Goal: Task Accomplishment & Management: Manage account settings

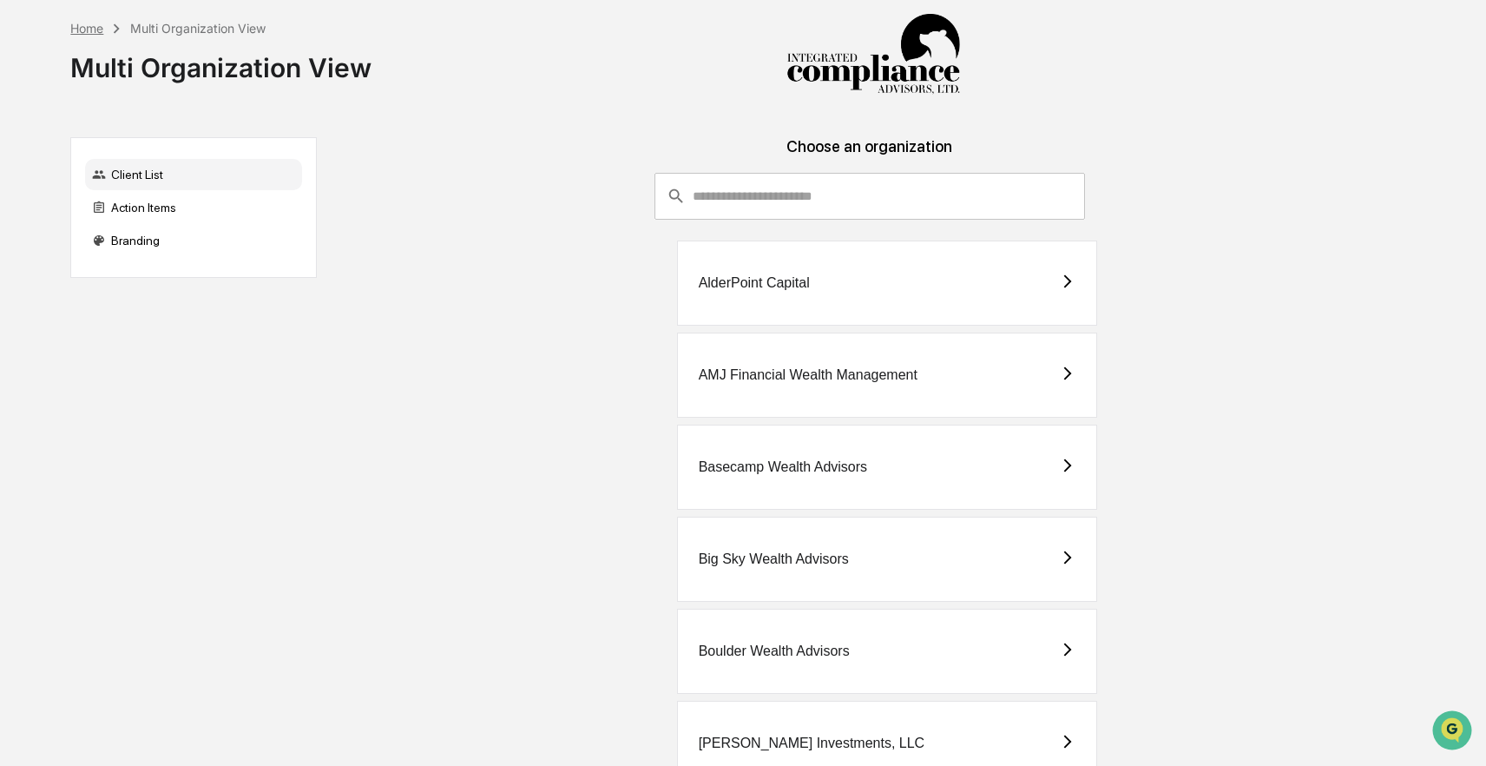
click at [83, 24] on div "Home" at bounding box center [86, 28] width 33 height 15
click at [136, 211] on div "Action Items" at bounding box center [193, 207] width 217 height 31
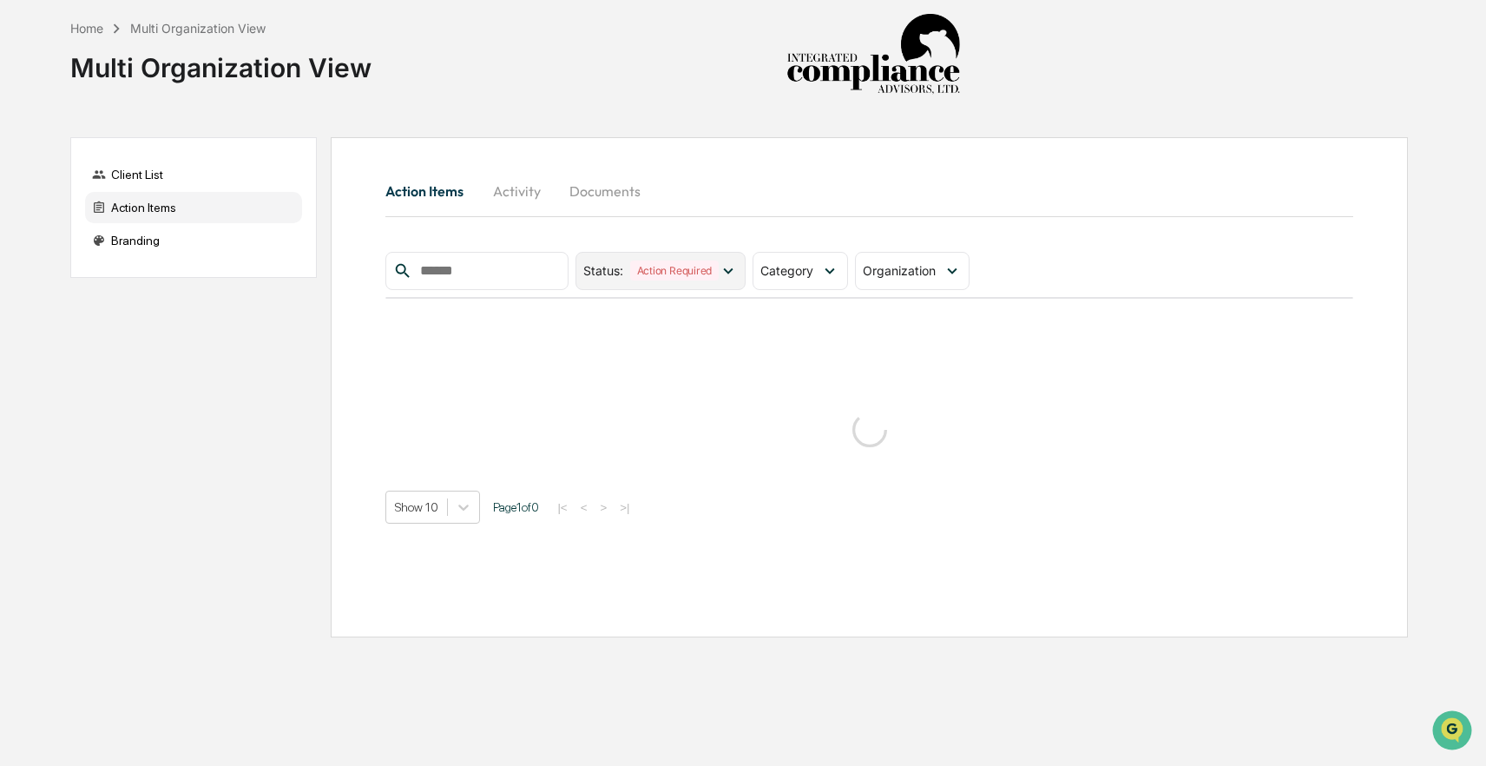
click at [675, 285] on div "Status : Action Required" at bounding box center [661, 271] width 171 height 38
click at [771, 273] on span "Category" at bounding box center [786, 270] width 53 height 15
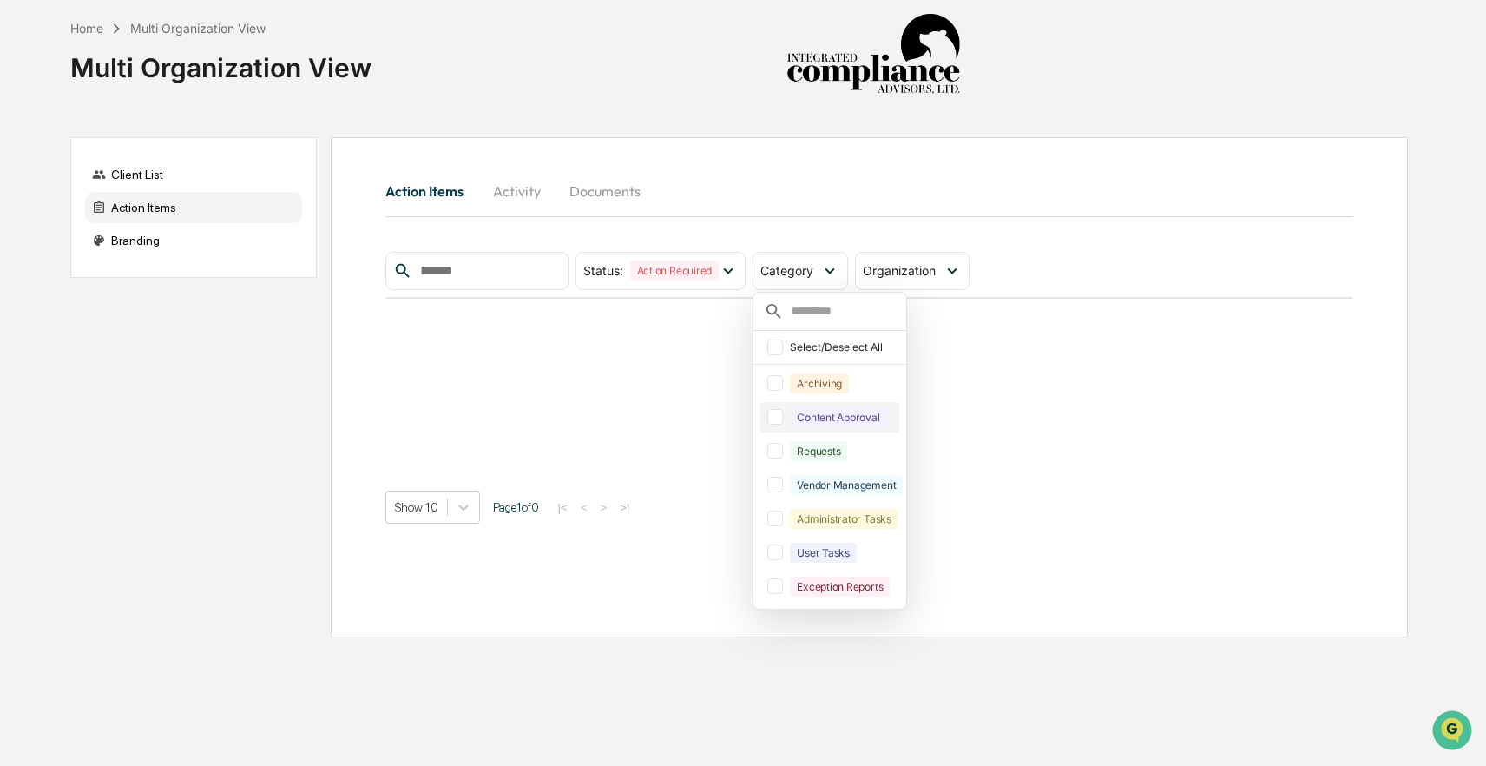
click at [783, 418] on div at bounding box center [775, 417] width 16 height 16
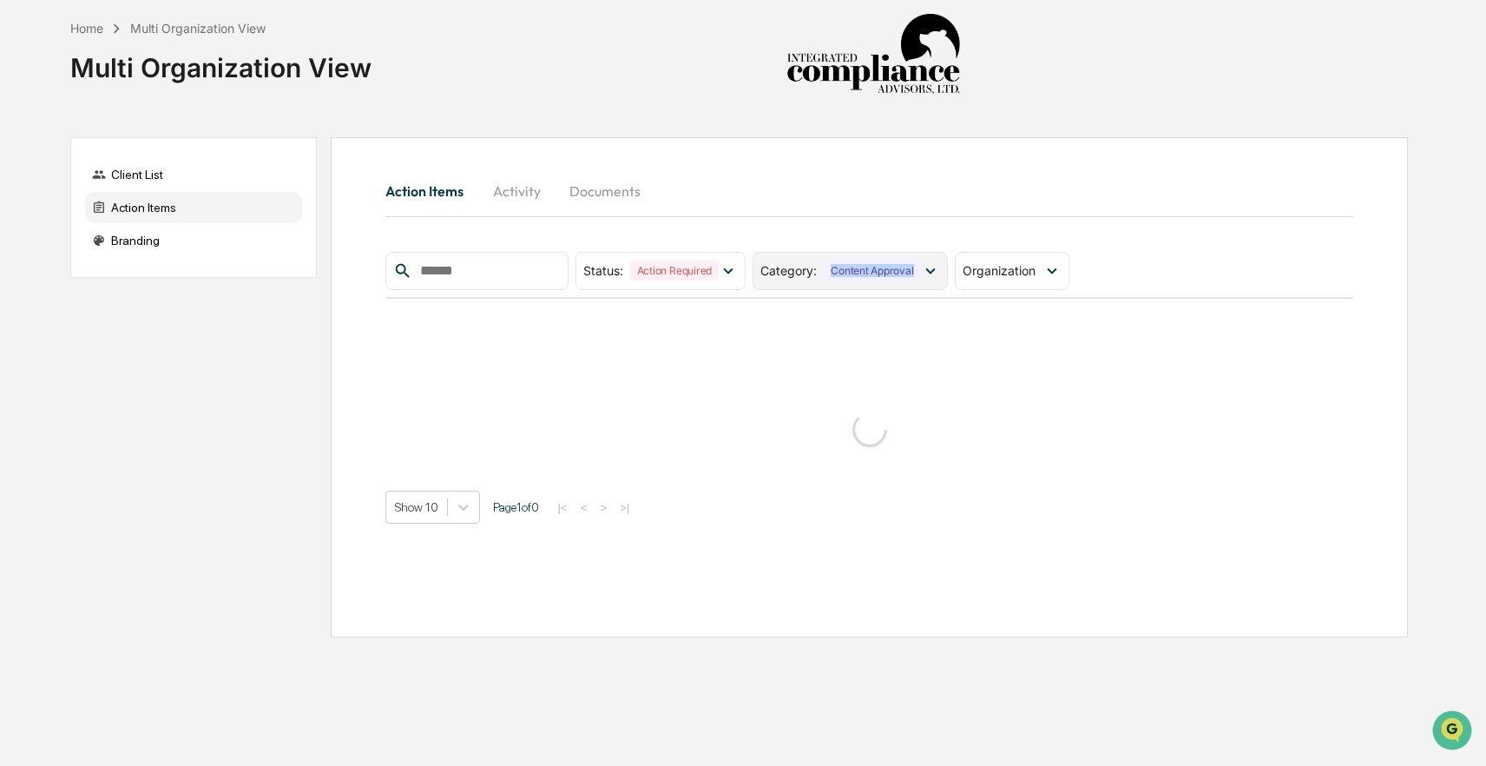
click at [826, 280] on div "Category : Content Approval" at bounding box center [850, 271] width 194 height 38
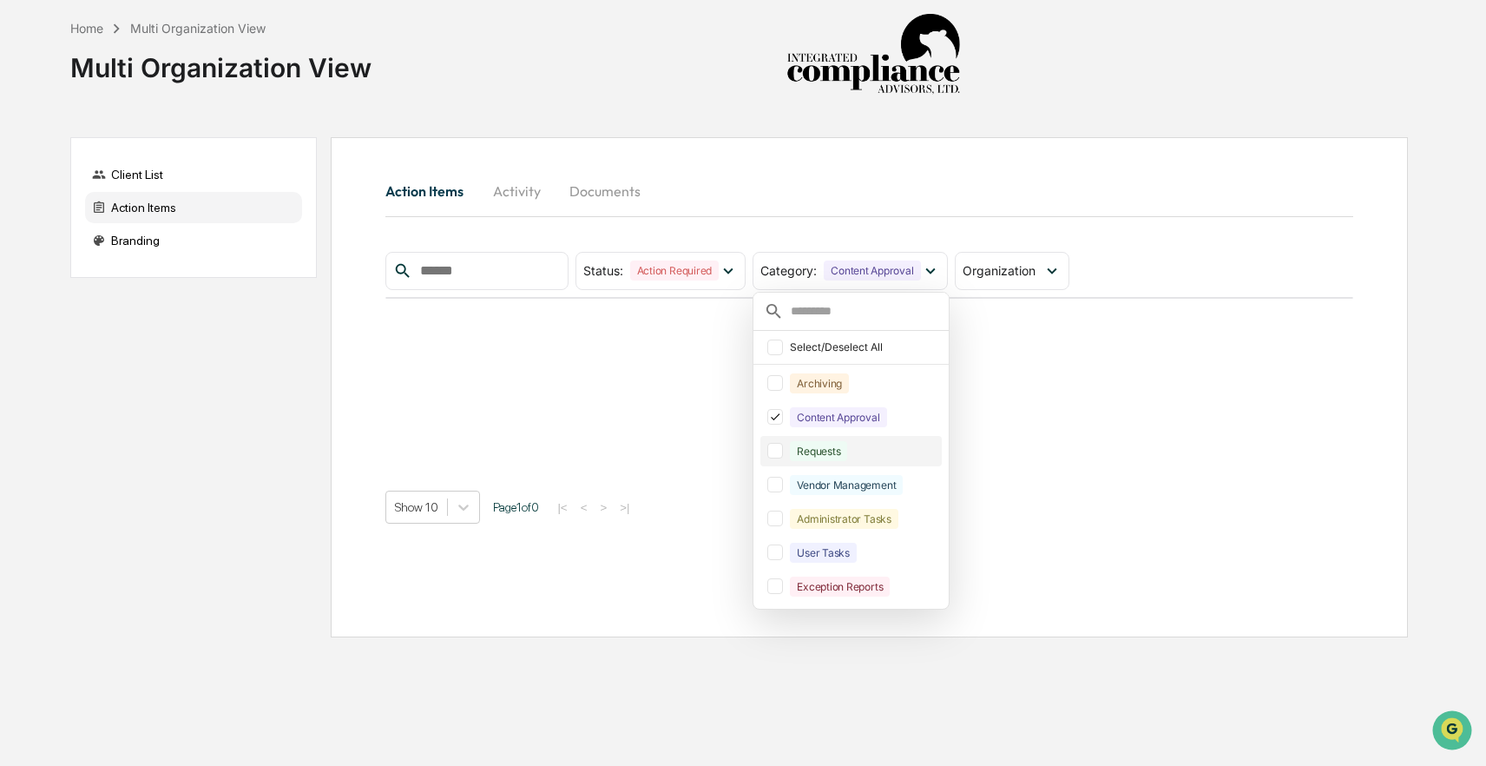
click at [783, 449] on div at bounding box center [775, 451] width 16 height 16
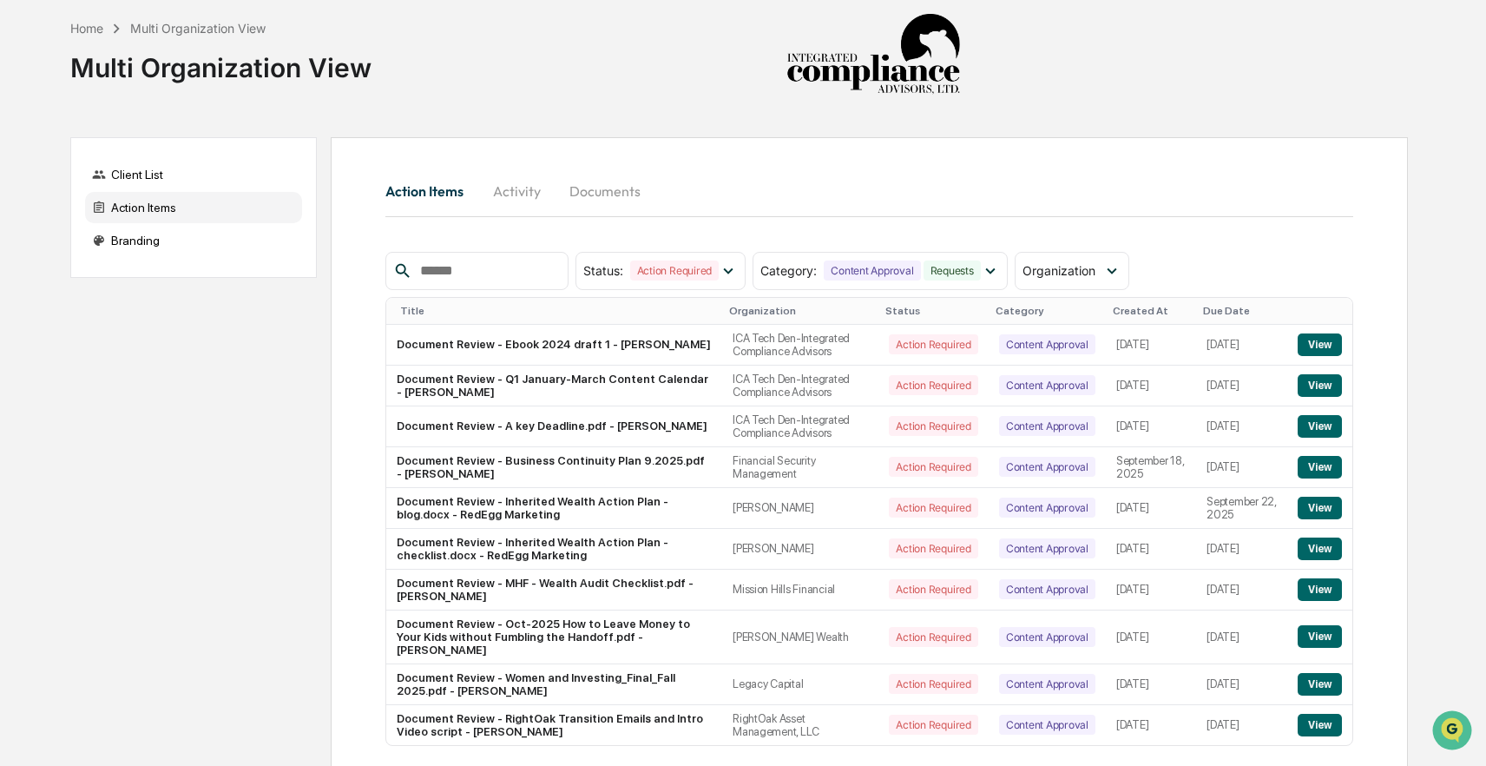
scroll to position [72, 0]
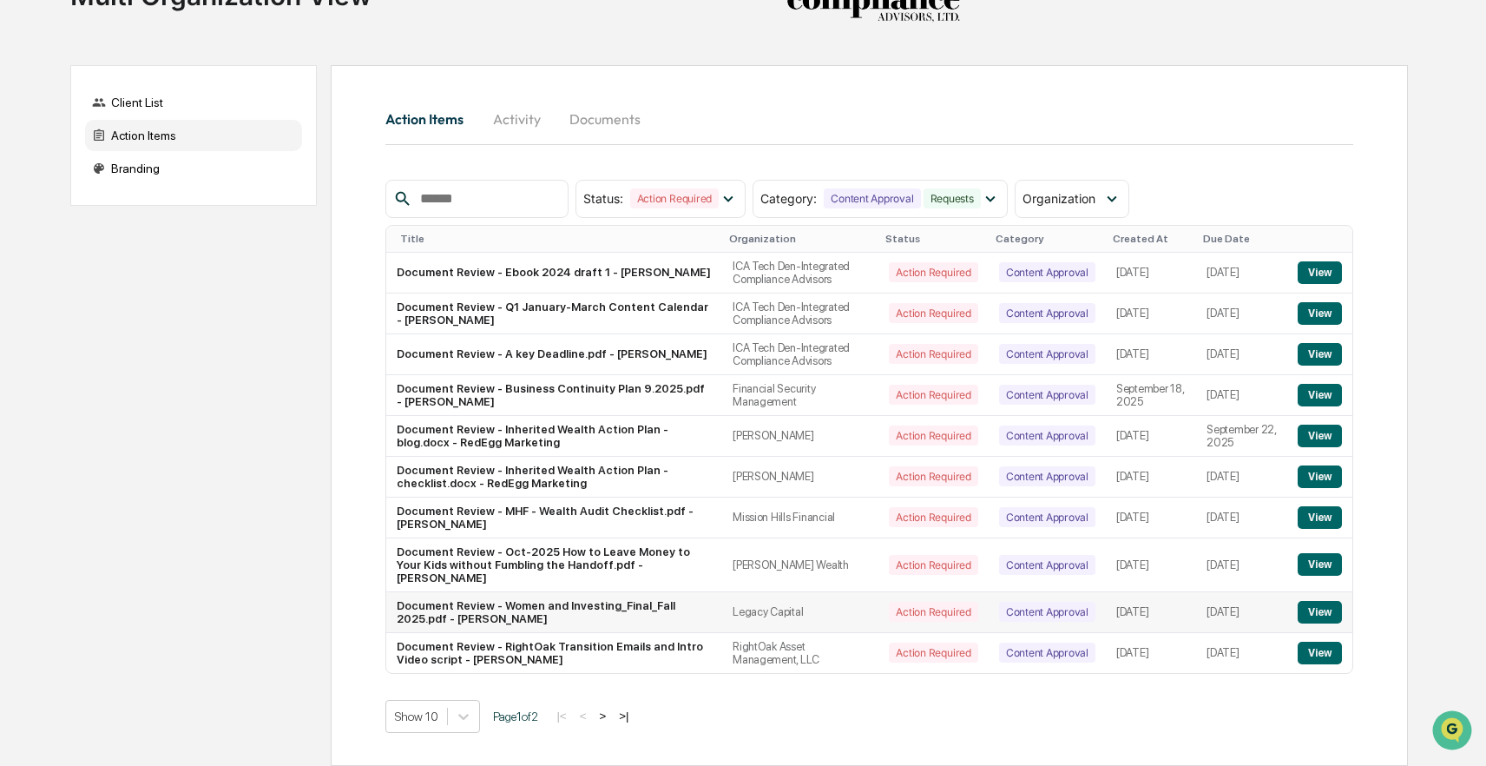
click at [1314, 616] on button "View" at bounding box center [1320, 612] width 44 height 23
